Goal: Check status: Check status

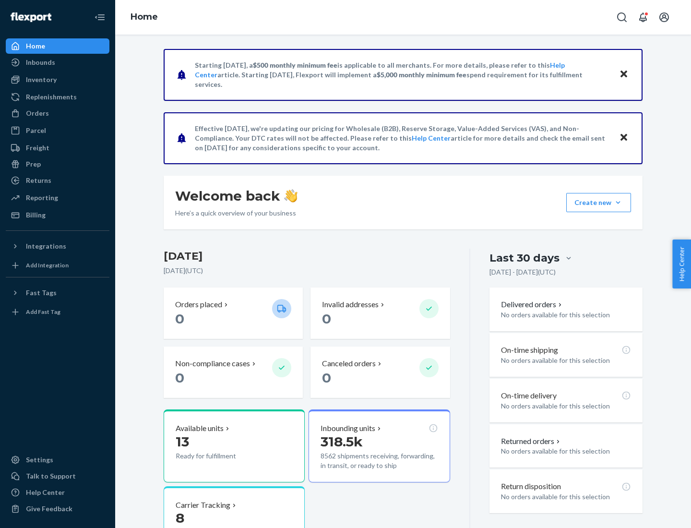
click at [618, 202] on button "Create new Create new inbound Create new order Create new product" at bounding box center [598, 202] width 65 height 19
click at [58, 130] on div "Parcel" at bounding box center [58, 130] width 102 height 13
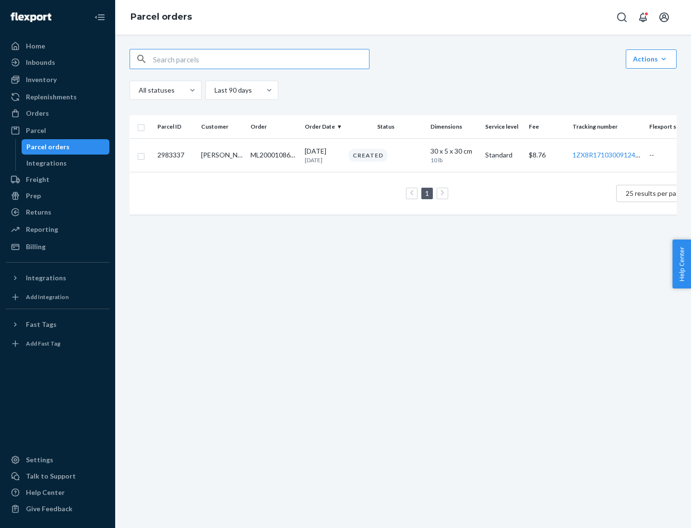
click at [65, 147] on div "Parcel orders" at bounding box center [47, 147] width 43 height 10
type input "2983337"
